Goal: Information Seeking & Learning: Learn about a topic

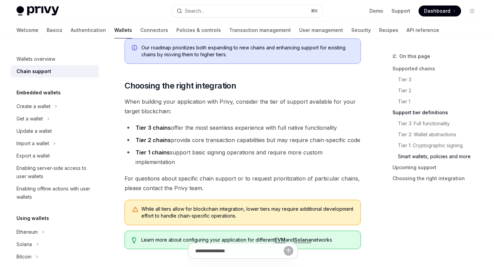
scroll to position [926, 0]
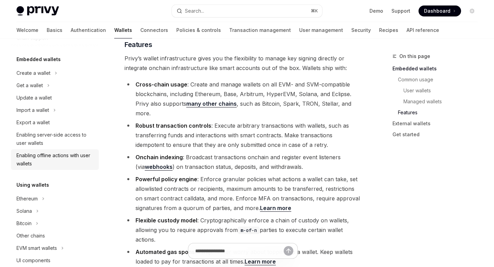
scroll to position [50, 0]
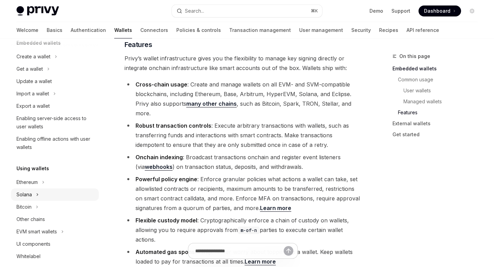
click at [34, 191] on div "Solana" at bounding box center [55, 194] width 88 height 12
type textarea "*"
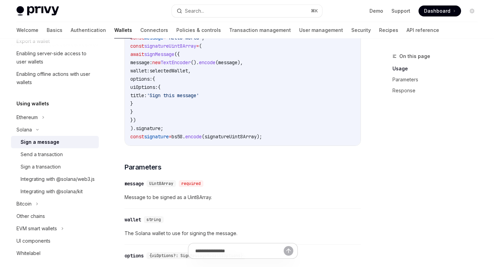
scroll to position [340, 0]
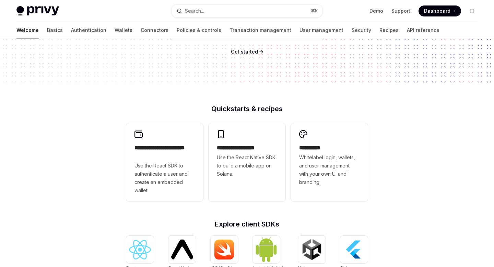
scroll to position [108, 0]
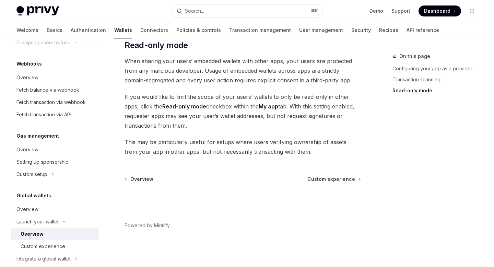
scroll to position [347, 0]
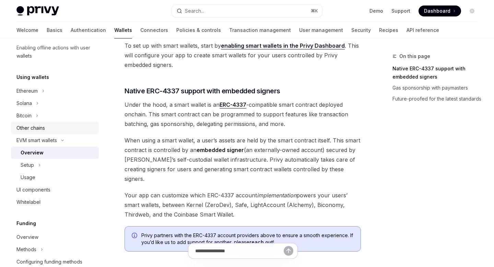
scroll to position [335, 0]
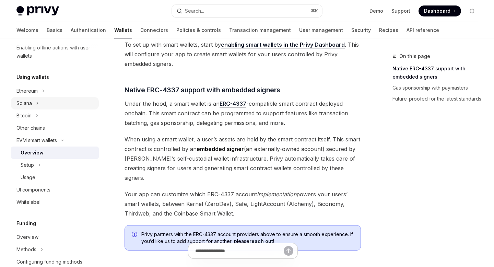
click at [26, 102] on div "Solana" at bounding box center [23, 103] width 15 height 8
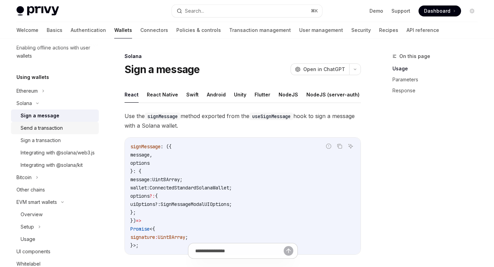
click at [37, 128] on div "Send a transaction" at bounding box center [42, 128] width 42 height 8
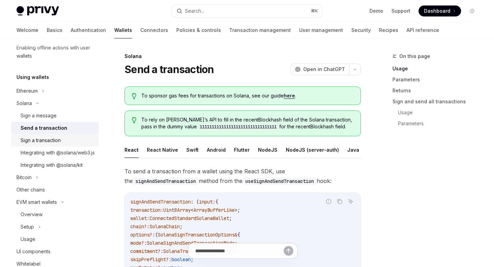
click at [43, 137] on div "Sign a transaction" at bounding box center [41, 140] width 40 height 8
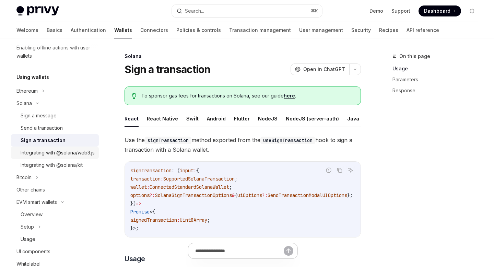
click at [44, 146] on link "Integrating with @solana/web3.js" at bounding box center [55, 152] width 88 height 12
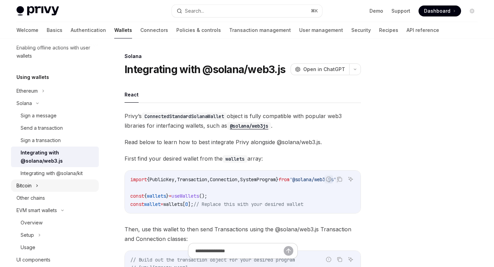
click at [42, 181] on div "Bitcoin" at bounding box center [55, 185] width 88 height 12
type textarea "*"
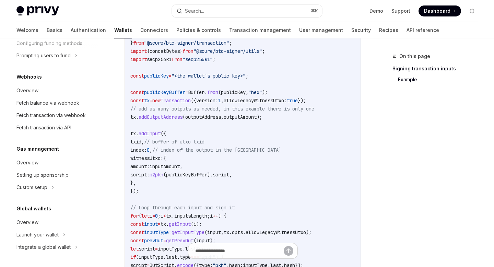
scroll to position [235, 0]
